Goal: Complete application form

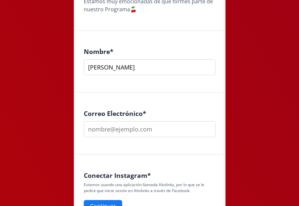
scroll to position [165, 0]
type input "[PERSON_NAME]"
type input "Z"
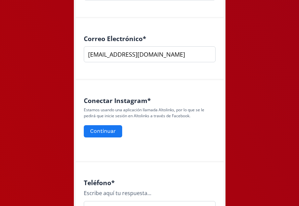
scroll to position [250, 0]
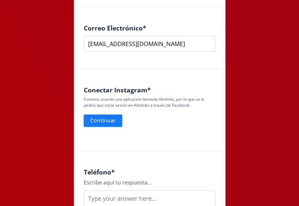
type input "[EMAIL_ADDRESS][DOMAIN_NAME]"
click at [113, 120] on button "Continuar" at bounding box center [103, 120] width 40 height 14
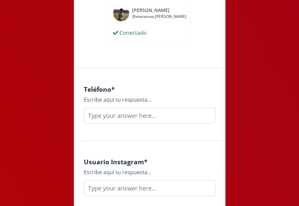
scroll to position [362, 0]
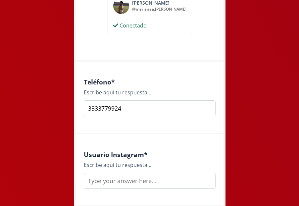
type input "3333779924"
click at [154, 182] on input "text" at bounding box center [150, 181] width 132 height 16
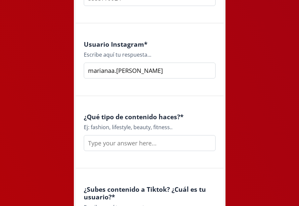
scroll to position [473, 0]
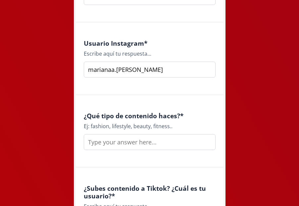
type input "marianaa.[PERSON_NAME]"
click at [144, 144] on input "text" at bounding box center [150, 142] width 132 height 16
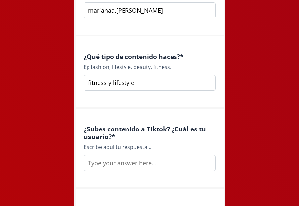
scroll to position [534, 0]
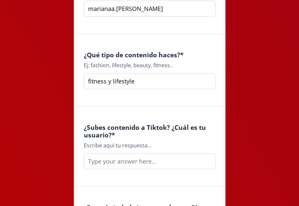
type input "fitness y lifestyle"
click at [108, 161] on input "text" at bounding box center [150, 161] width 132 height 16
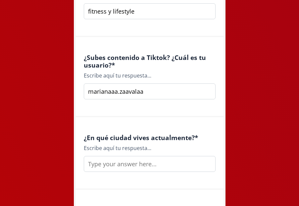
scroll to position [613, 0]
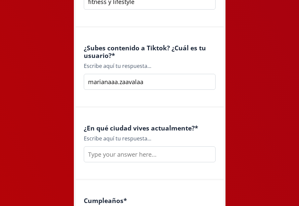
type input "marianaaa.zaavalaa"
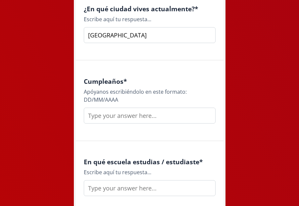
scroll to position [750, 0]
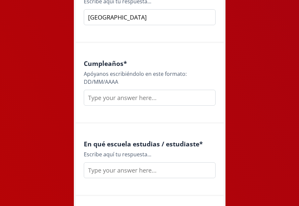
type input "[GEOGRAPHIC_DATA]"
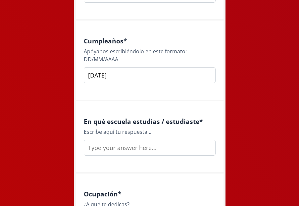
scroll to position [778, 0]
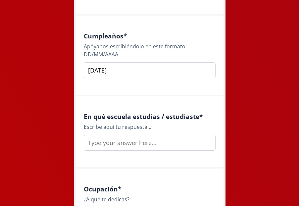
type input "[DATE]"
click at [139, 136] on input "text" at bounding box center [150, 143] width 132 height 16
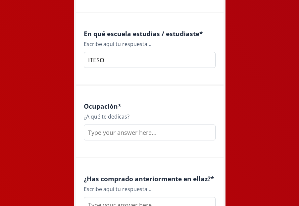
scroll to position [867, 0]
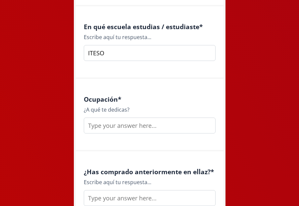
type input "ITESO"
click at [154, 120] on input "text" at bounding box center [150, 125] width 132 height 16
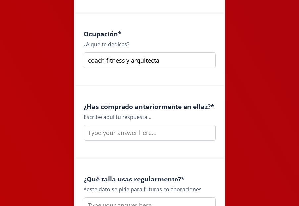
scroll to position [935, 0]
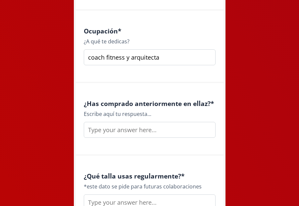
type input "coach fitness y arquitecta"
click at [154, 129] on input "text" at bounding box center [150, 130] width 132 height 16
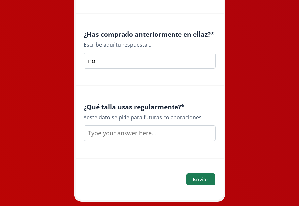
scroll to position [1005, 0]
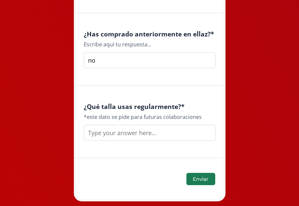
type input "no"
click at [161, 133] on input "text" at bounding box center [150, 133] width 132 height 16
type input "S"
click at [206, 176] on button "Enviar" at bounding box center [200, 179] width 30 height 14
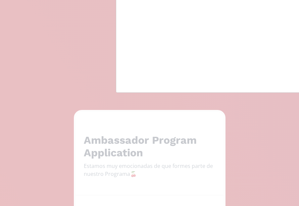
scroll to position [0, 0]
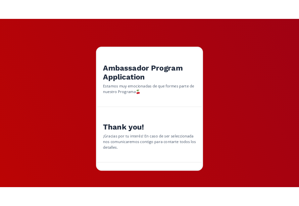
scroll to position [70, 0]
